Goal: Information Seeking & Learning: Learn about a topic

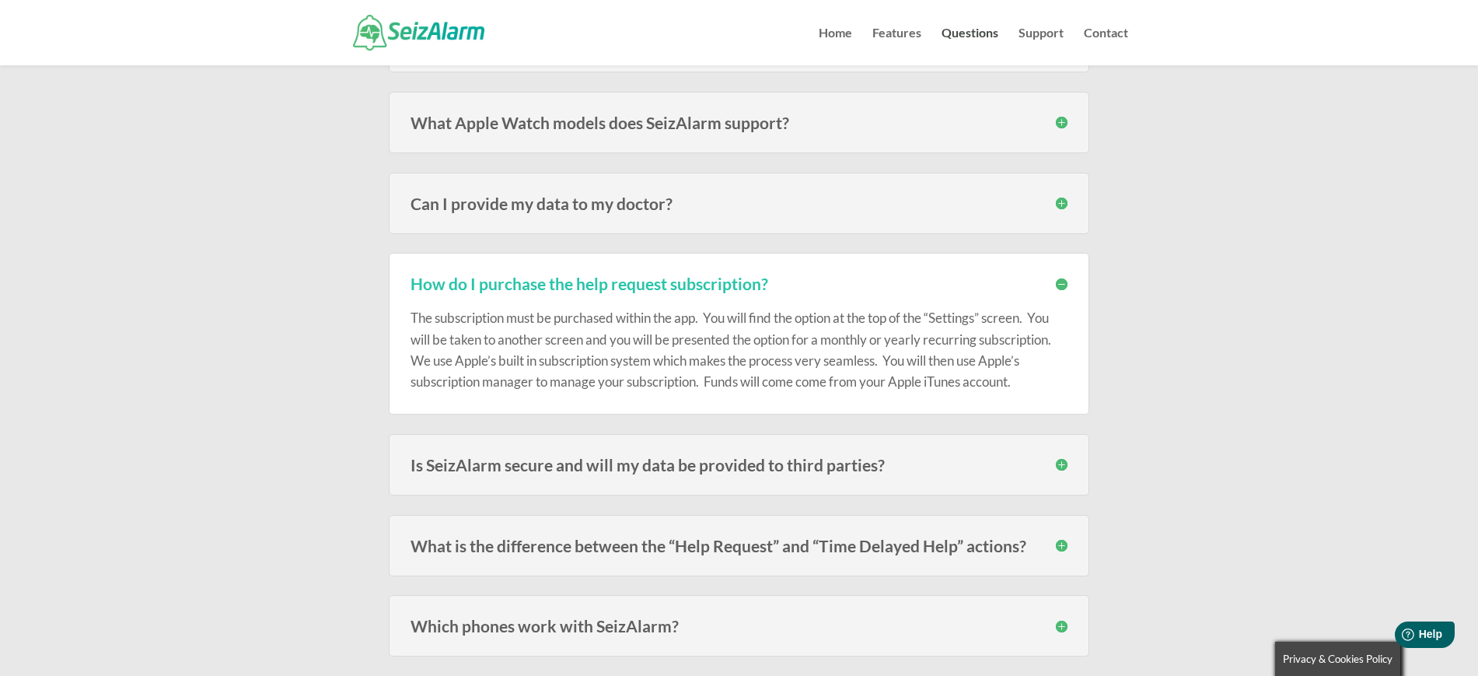
scroll to position [1272, 0]
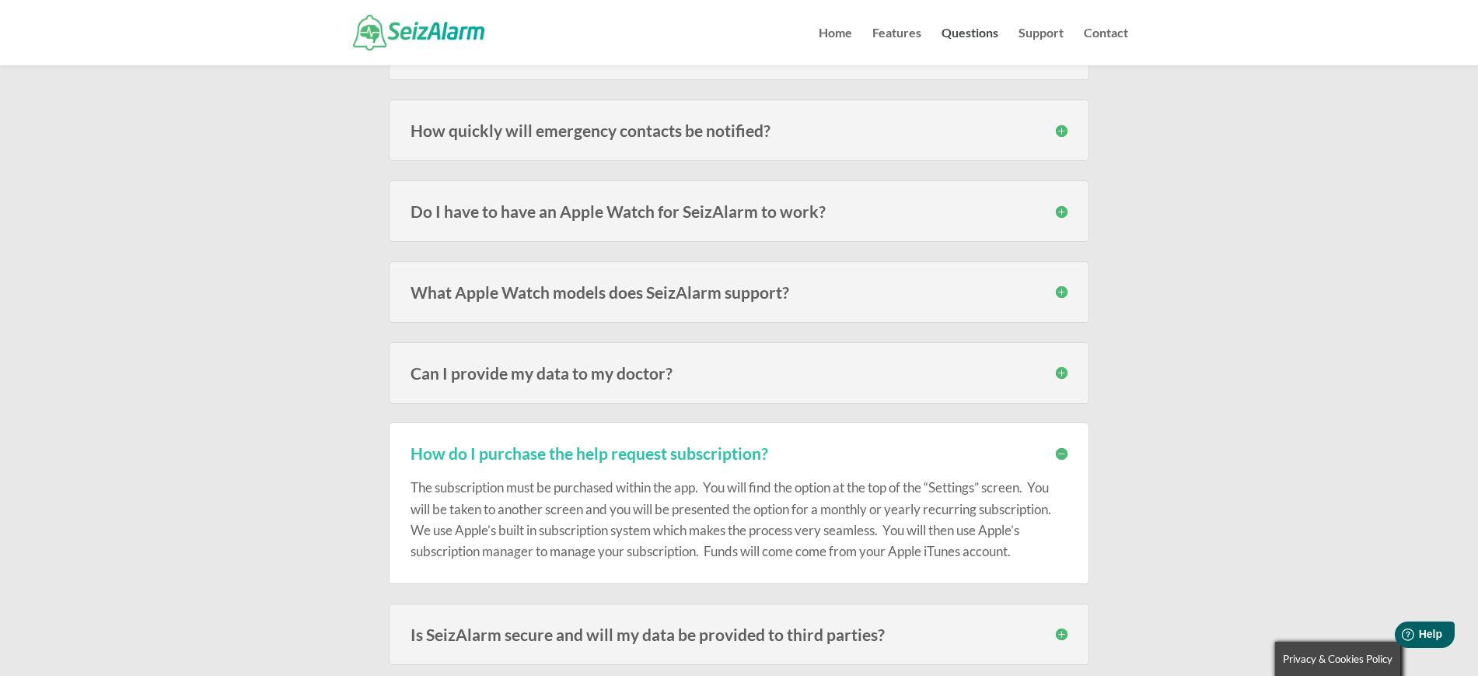
click at [447, 33] on img at bounding box center [418, 32] width 131 height 35
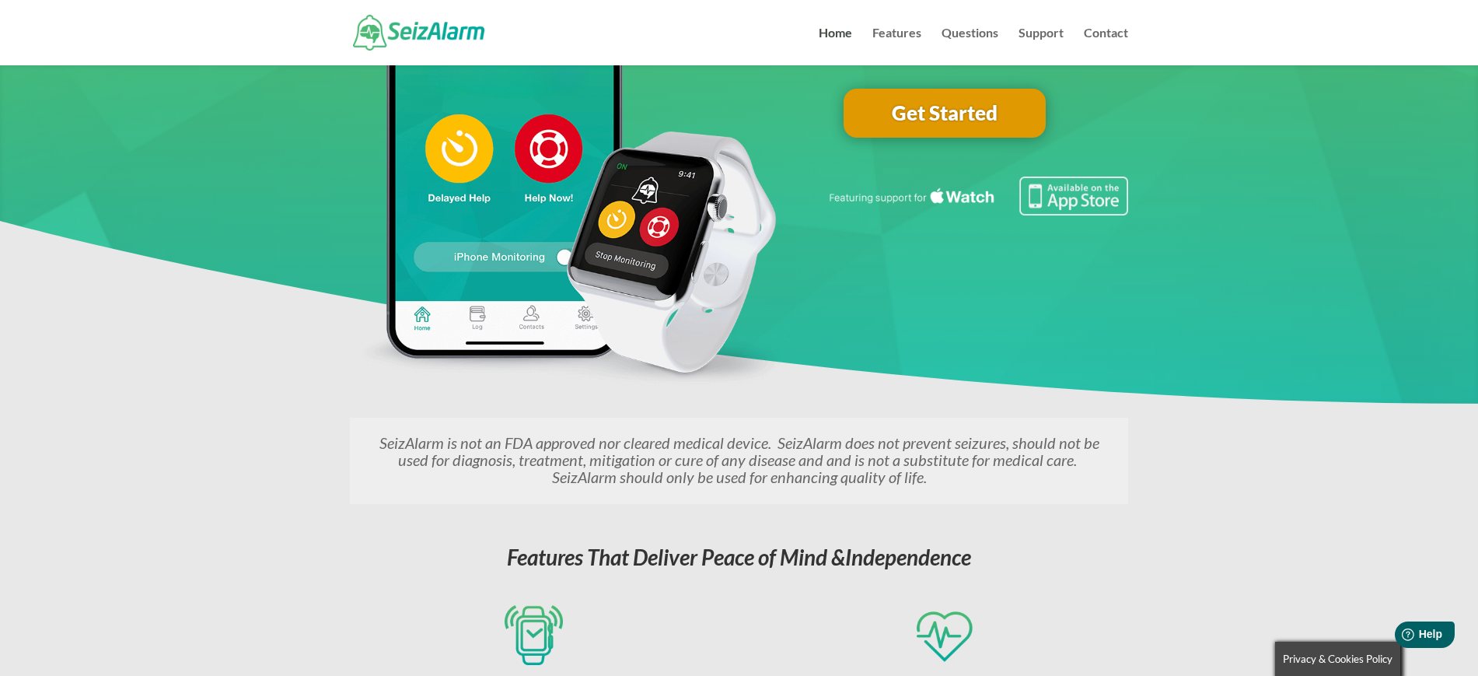
scroll to position [292, 0]
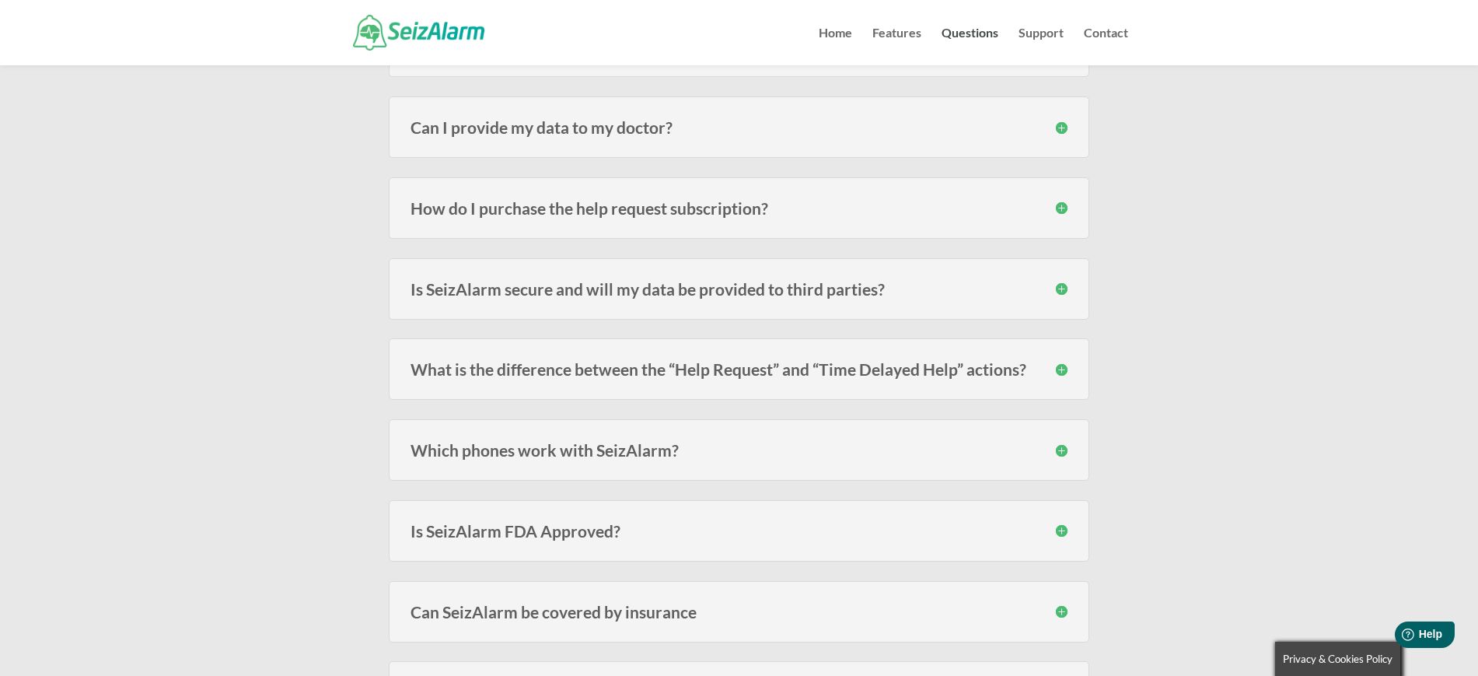
scroll to position [1369, 0]
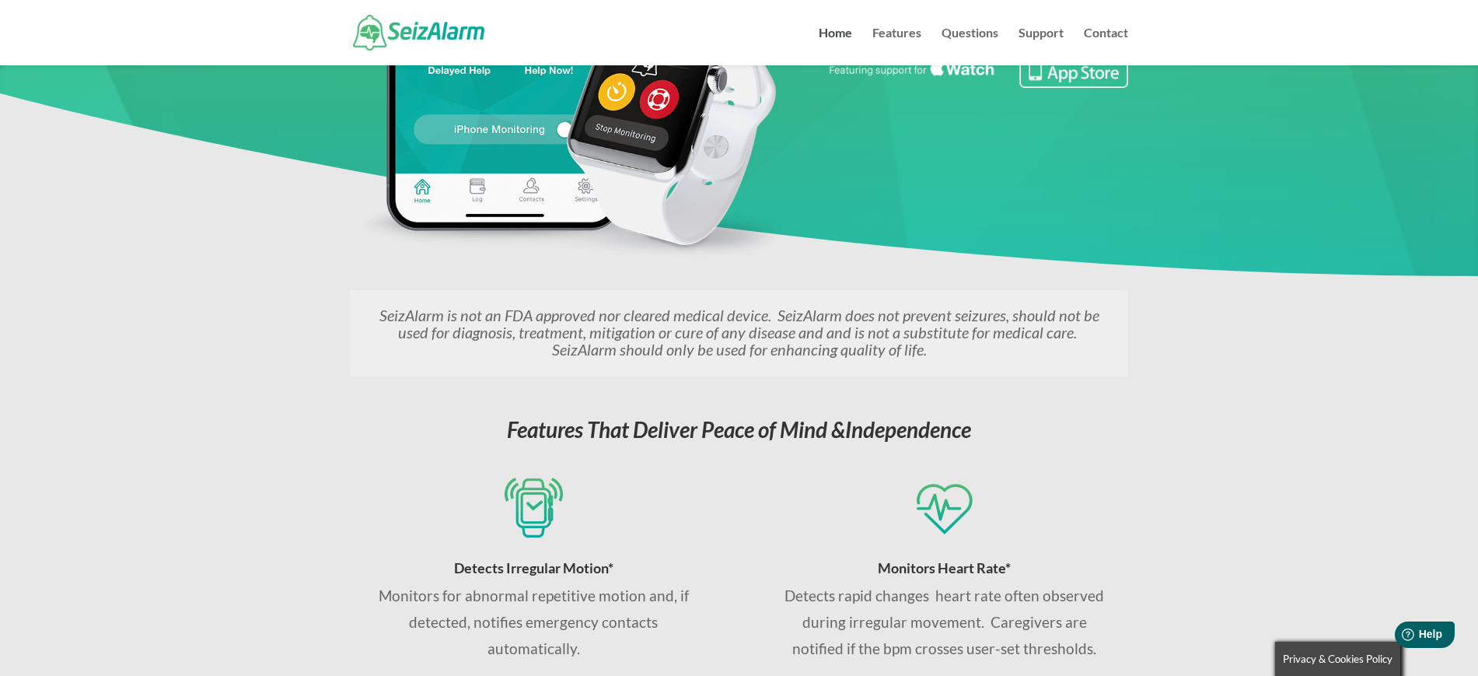
scroll to position [389, 0]
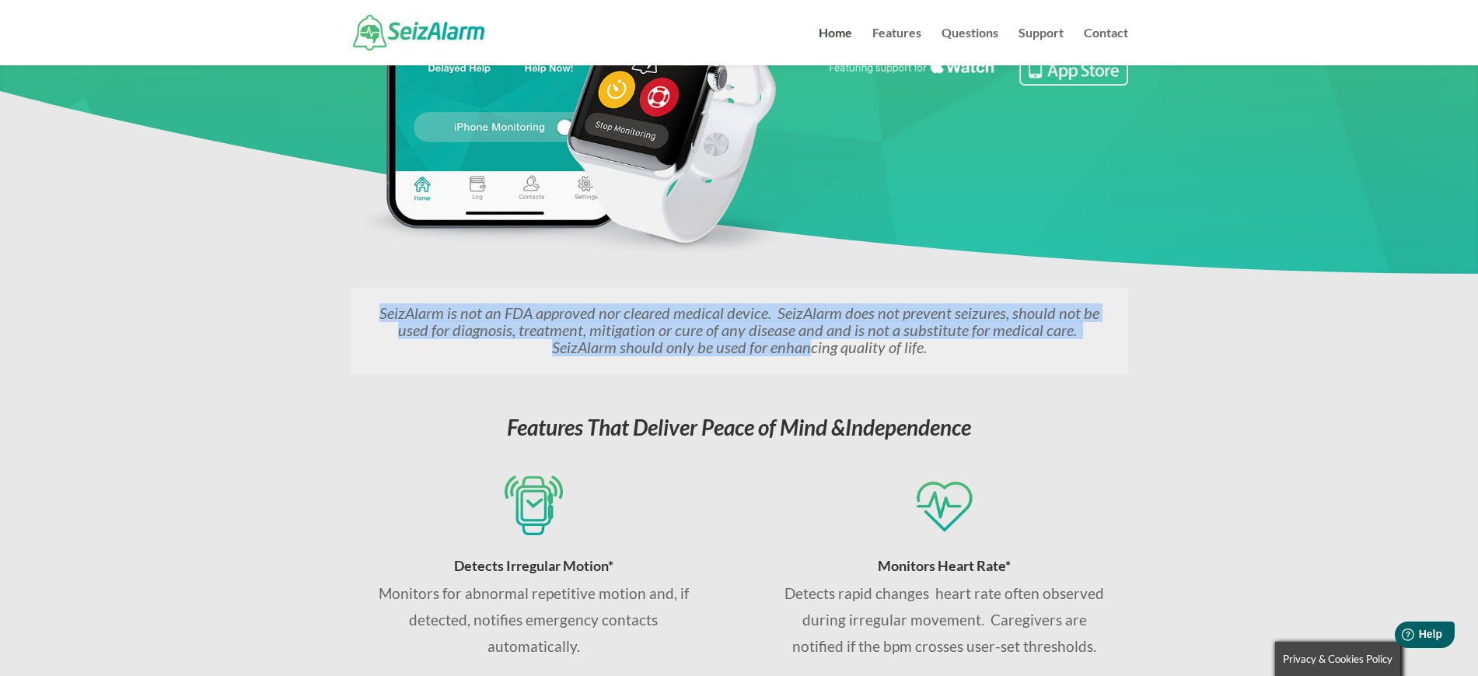
drag, startPoint x: 383, startPoint y: 306, endPoint x: 778, endPoint y: 343, distance: 396.8
click at [778, 343] on p "SeizAlarm is not an FDA approved nor cleared medical device. SeizAlarm does not…" at bounding box center [739, 329] width 741 height 51
click at [755, 349] on em "SeizAlarm is not an FDA approved nor cleared medical device. SeizAlarm does not…" at bounding box center [739, 329] width 720 height 53
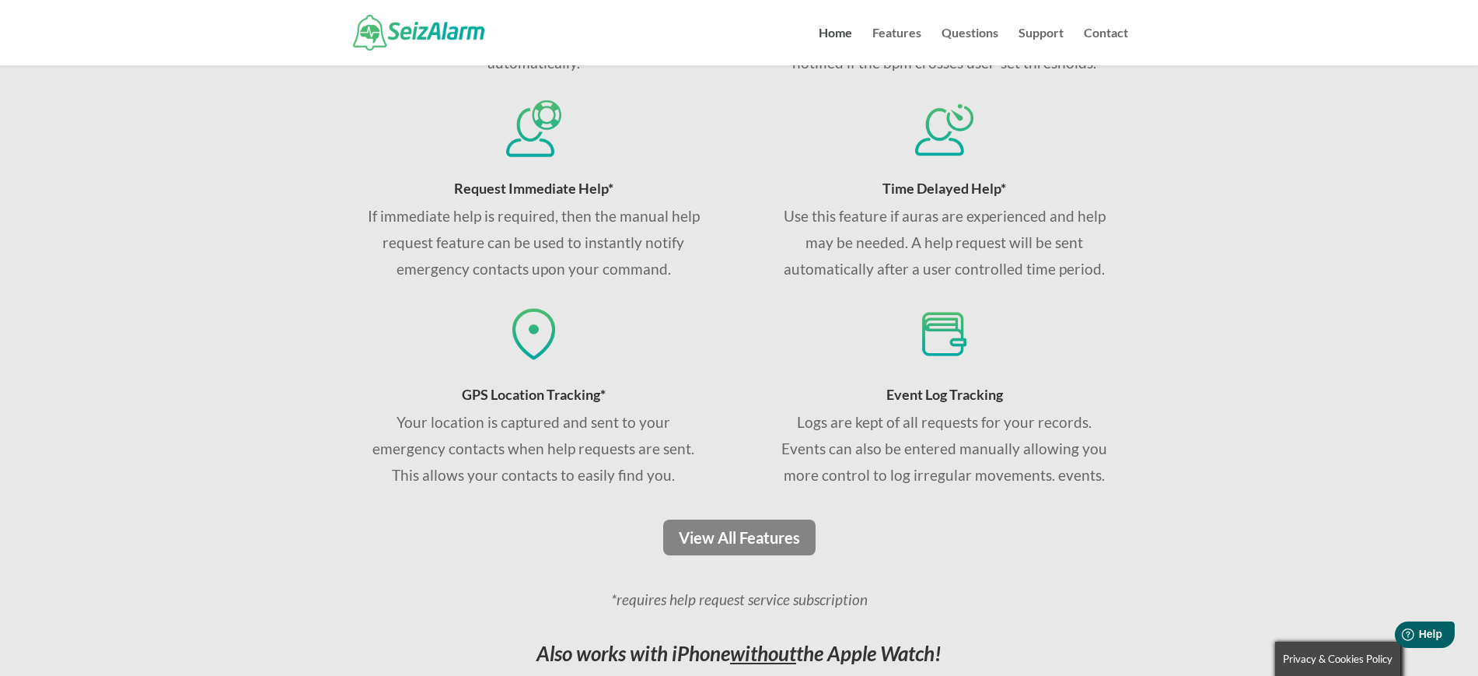
scroll to position [1069, 0]
